Goal: Transaction & Acquisition: Book appointment/travel/reservation

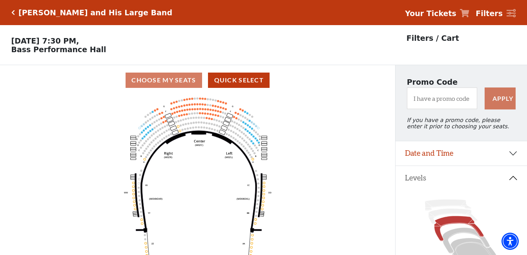
click at [150, 132] on circle at bounding box center [150, 131] width 2 height 2
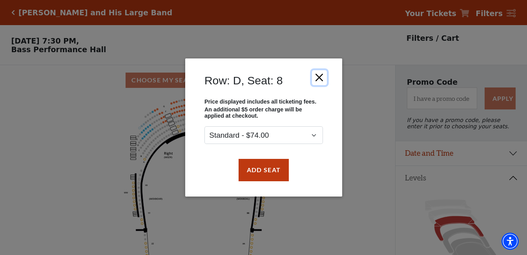
click at [326, 77] on button "Close" at bounding box center [318, 77] width 15 height 15
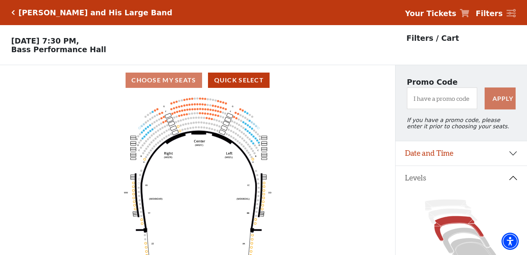
click at [220, 179] on icon "Center (MEZC) Right (MEZR) Left (MEZL) (MEXBOXR) (MEXBOXL) XX WW CC DD YY BB ZZ…" at bounding box center [198, 177] width 356 height 165
click at [306, 153] on icon "Center (MEZC) Right (MEZR) Left (MEZL) (MEXBOXR) (MEXBOXL) XX WW CC DD YY BB ZZ…" at bounding box center [198, 177] width 356 height 165
click at [305, 153] on icon "Center (MEZC) Right (MEZR) Left (MEZL) (MEXBOXR) (MEXBOXL) XX WW CC DD YY BB ZZ…" at bounding box center [198, 177] width 356 height 165
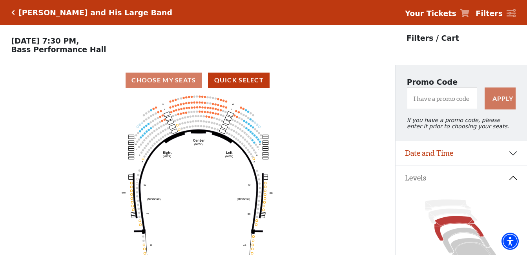
click at [305, 153] on icon "Center (MEZC) Right (MEZR) Left (MEZL) (MEXBOXR) (MEXBOXL) XX WW CC DD YY BB ZZ…" at bounding box center [198, 177] width 356 height 165
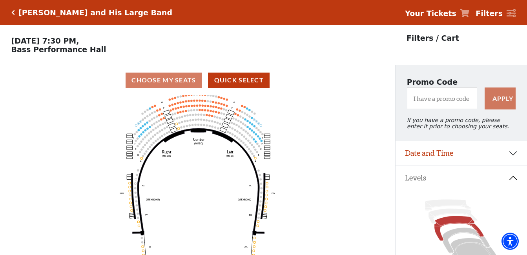
click at [305, 153] on icon "Center (MEZC) Right (MEZR) Left (MEZL) (MEXBOXR) (MEXBOXL) XX WW CC DD YY BB ZZ…" at bounding box center [198, 177] width 356 height 165
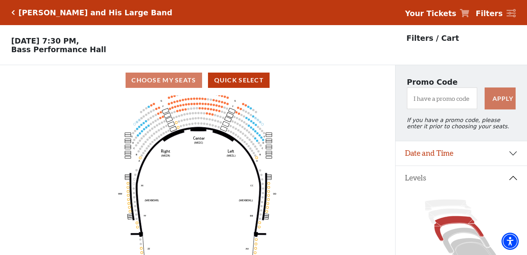
click at [305, 153] on icon "Center (MEZC) Right (MEZR) Left (MEZL) (MEXBOXR) (MEXBOXL) XX WW CC DD YY BB ZZ…" at bounding box center [198, 177] width 356 height 165
click at [306, 153] on icon "Center (MEZC) Right (MEZR) Left (MEZL) (MEXBOXR) (MEXBOXL) XX WW CC DD YY BB ZZ…" at bounding box center [198, 177] width 356 height 165
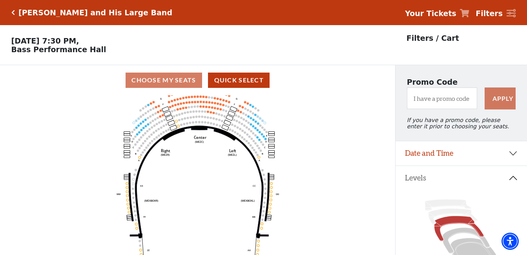
click at [306, 153] on icon "Center (MEZC) Right (MEZR) Left (MEZL) (MEXBOXR) (MEXBOXL) XX WW CC DD YY BB ZZ…" at bounding box center [198, 177] width 356 height 165
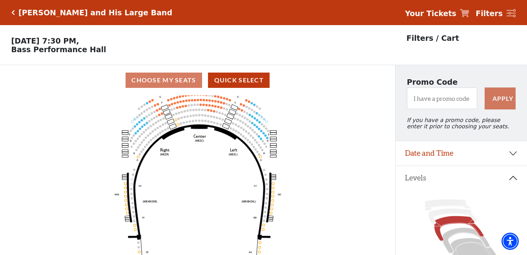
click at [306, 153] on icon "Center (MEZC) Right (MEZR) Left (MEZL) (MEXBOXR) (MEXBOXL) XX WW CC DD YY BB ZZ…" at bounding box center [198, 177] width 356 height 165
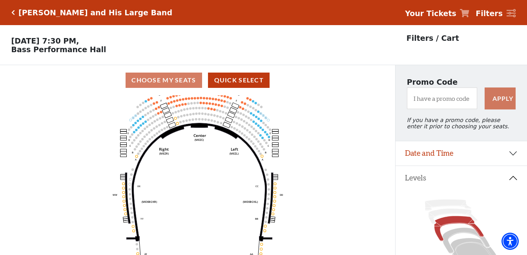
click at [306, 153] on icon "Center (MEZC) Right (MEZR) Left (MEZL) (MEXBOXR) (MEXBOXL) XX WW CC DD YY BB ZZ…" at bounding box center [198, 177] width 356 height 165
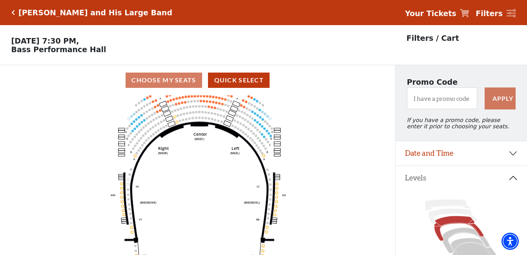
click at [306, 153] on icon "Center (MEZC) Right (MEZR) Left (MEZL) (MEXBOXR) (MEXBOXL) XX WW CC DD YY BB ZZ…" at bounding box center [198, 177] width 356 height 165
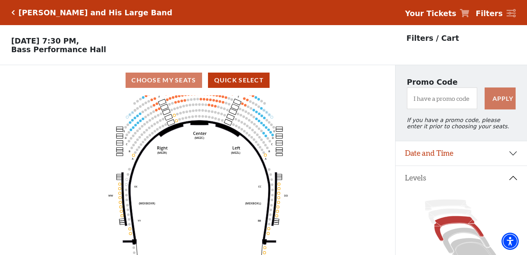
click at [306, 153] on icon "Center (MEZC) Right (MEZR) Left (MEZL) (MEXBOXR) (MEXBOXL) XX WW CC DD YY BB ZZ…" at bounding box center [198, 177] width 356 height 165
click at [305, 153] on icon "Center (MEZC) Right (MEZR) Left (MEZL) (MEXBOXR) (MEXBOXL) XX WW CC DD YY BB ZZ…" at bounding box center [198, 177] width 356 height 165
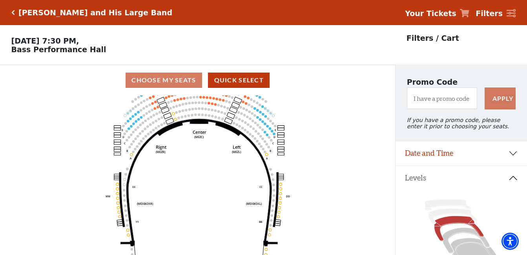
click at [305, 153] on icon "Center (MEZC) Right (MEZR) Left (MEZL) (MEXBOXR) (MEXBOXL) XX WW CC DD YY BB ZZ…" at bounding box center [198, 177] width 356 height 165
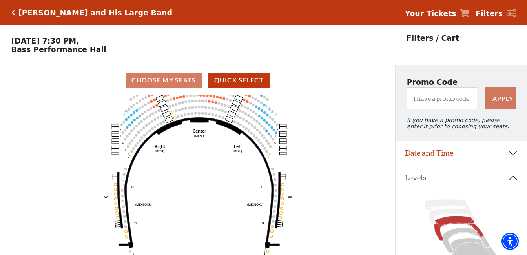
click at [305, 153] on icon "Center (MEZC) Right (MEZR) Left (MEZL) (MEXBOXR) (MEXBOXL) XX WW CC DD YY BB ZZ…" at bounding box center [198, 177] width 356 height 165
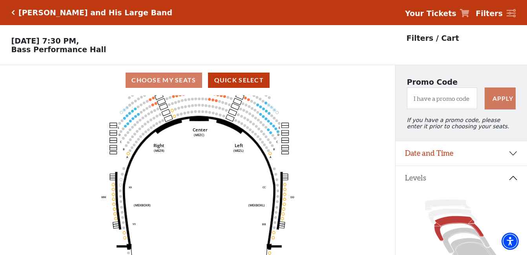
click at [305, 153] on icon "Center (MEZC) Right (MEZR) Left (MEZL) (MEXBOXR) (MEXBOXL) XX WW CC DD YY BB ZZ…" at bounding box center [198, 177] width 356 height 165
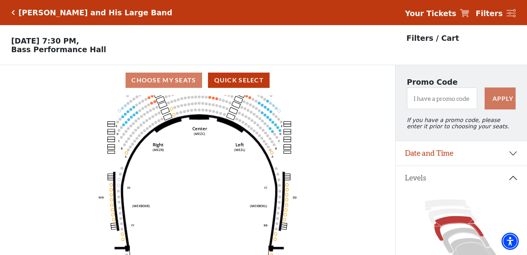
click at [305, 153] on icon "Center (MEZC) Right (MEZR) Left (MEZL) (MEXBOXR) (MEXBOXL) XX WW CC DD YY BB ZZ…" at bounding box center [198, 177] width 356 height 165
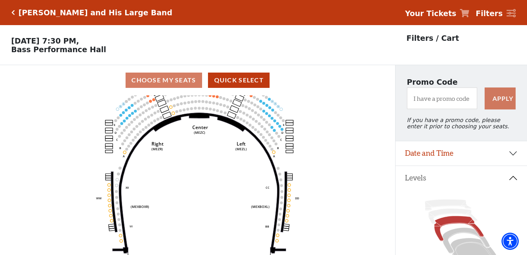
click at [305, 153] on icon "Center (MEZC) Right (MEZR) Left (MEZL) (MEXBOXR) (MEXBOXL) XX WW CC DD YY BB ZZ…" at bounding box center [198, 177] width 356 height 165
